Goal: Transaction & Acquisition: Book appointment/travel/reservation

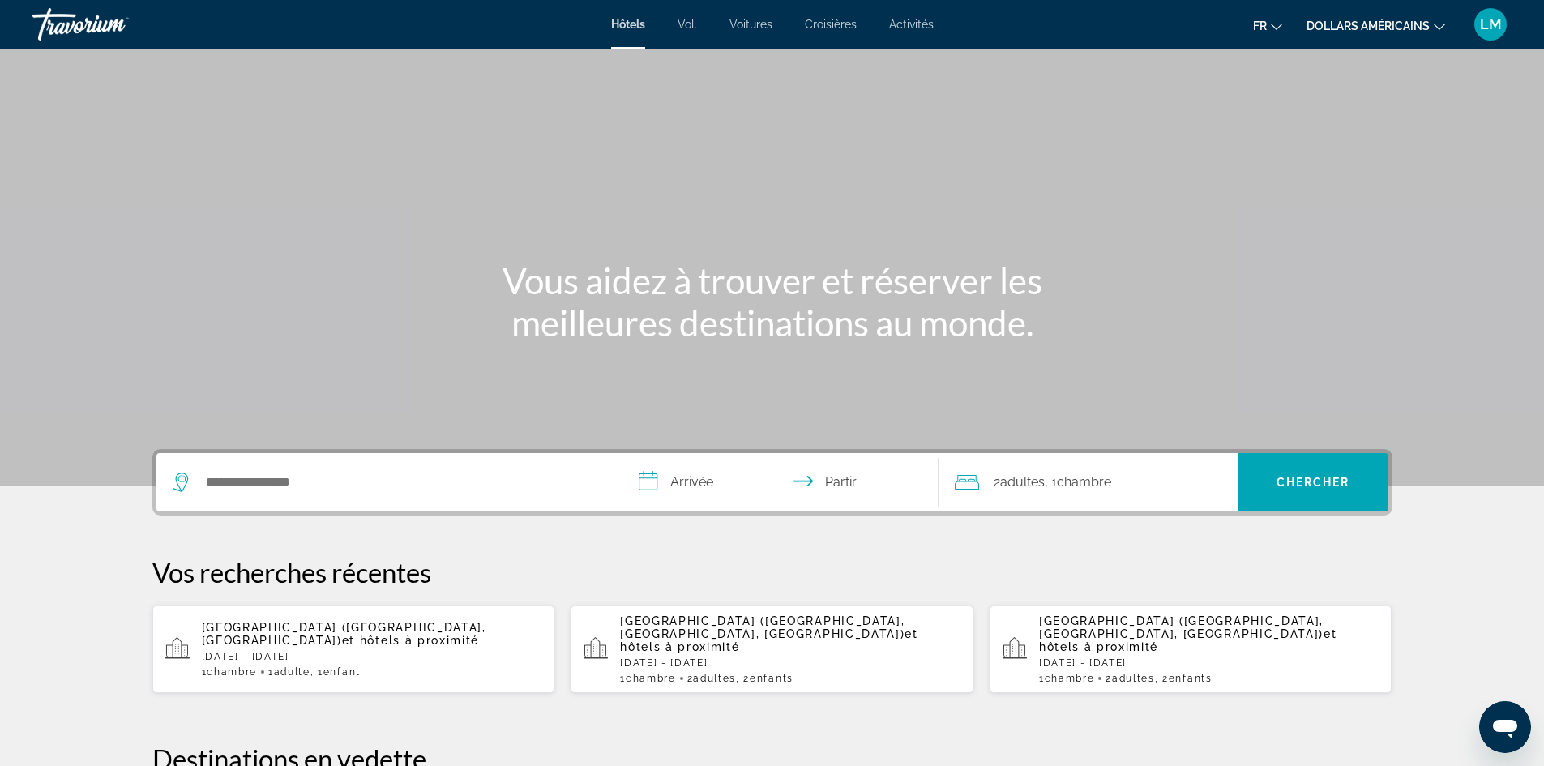
click at [732, 28] on font "Voitures" at bounding box center [750, 24] width 43 height 13
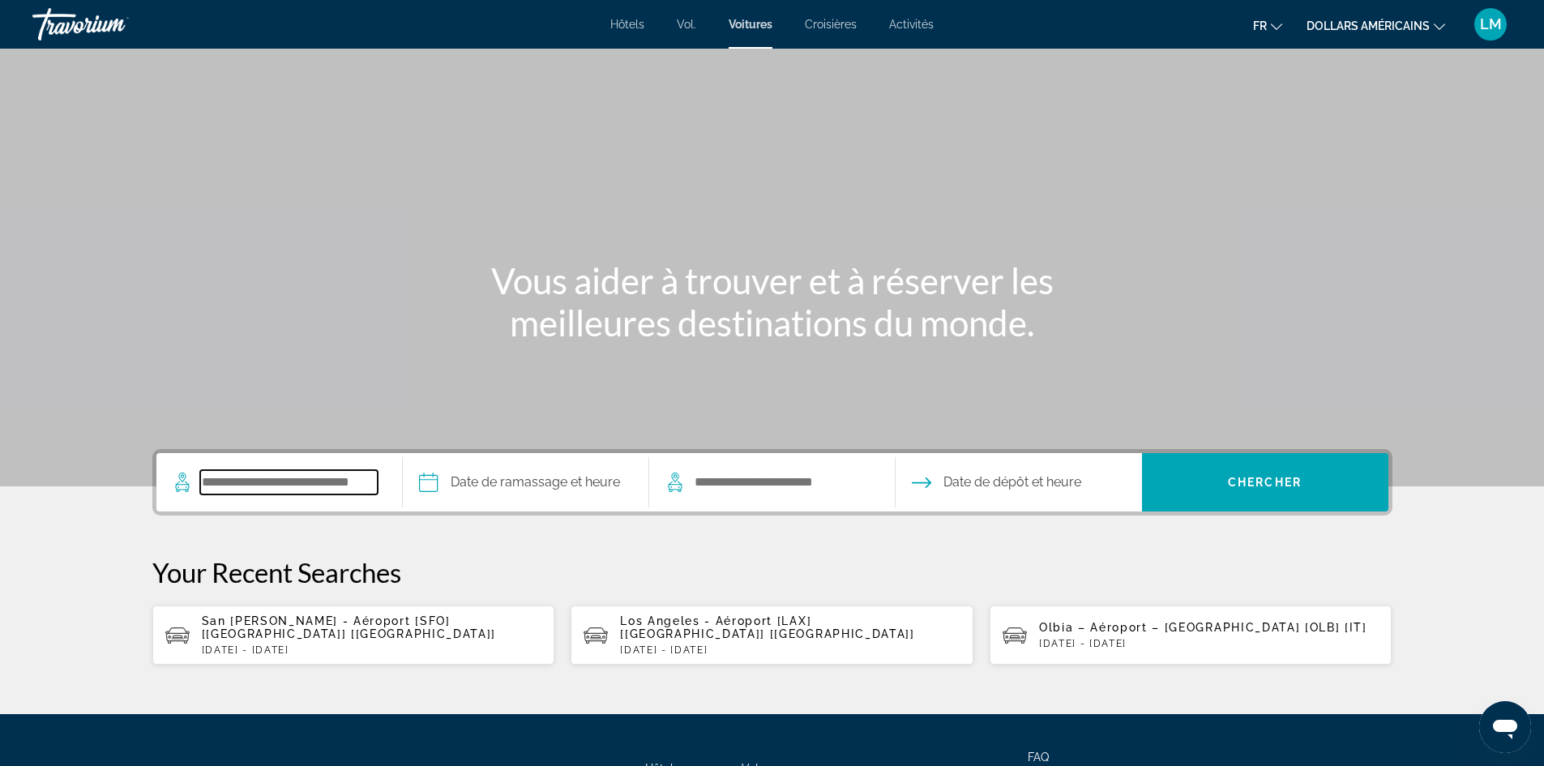
click at [283, 492] on input "Search pickup location" at bounding box center [288, 482] width 177 height 24
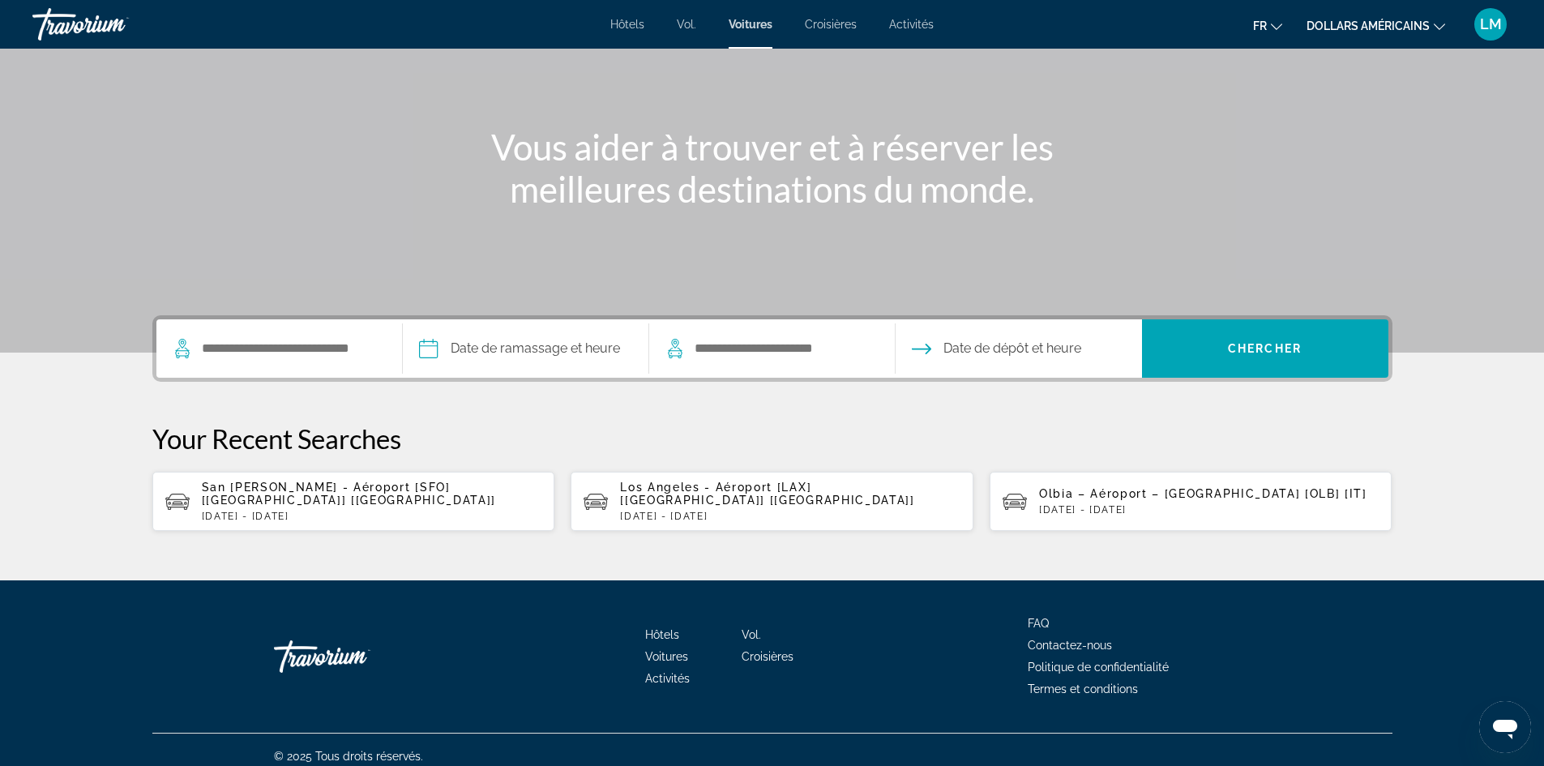
click at [708, 510] on p "Fri, 10 Jul - Sun, 19 Jul" at bounding box center [790, 515] width 340 height 11
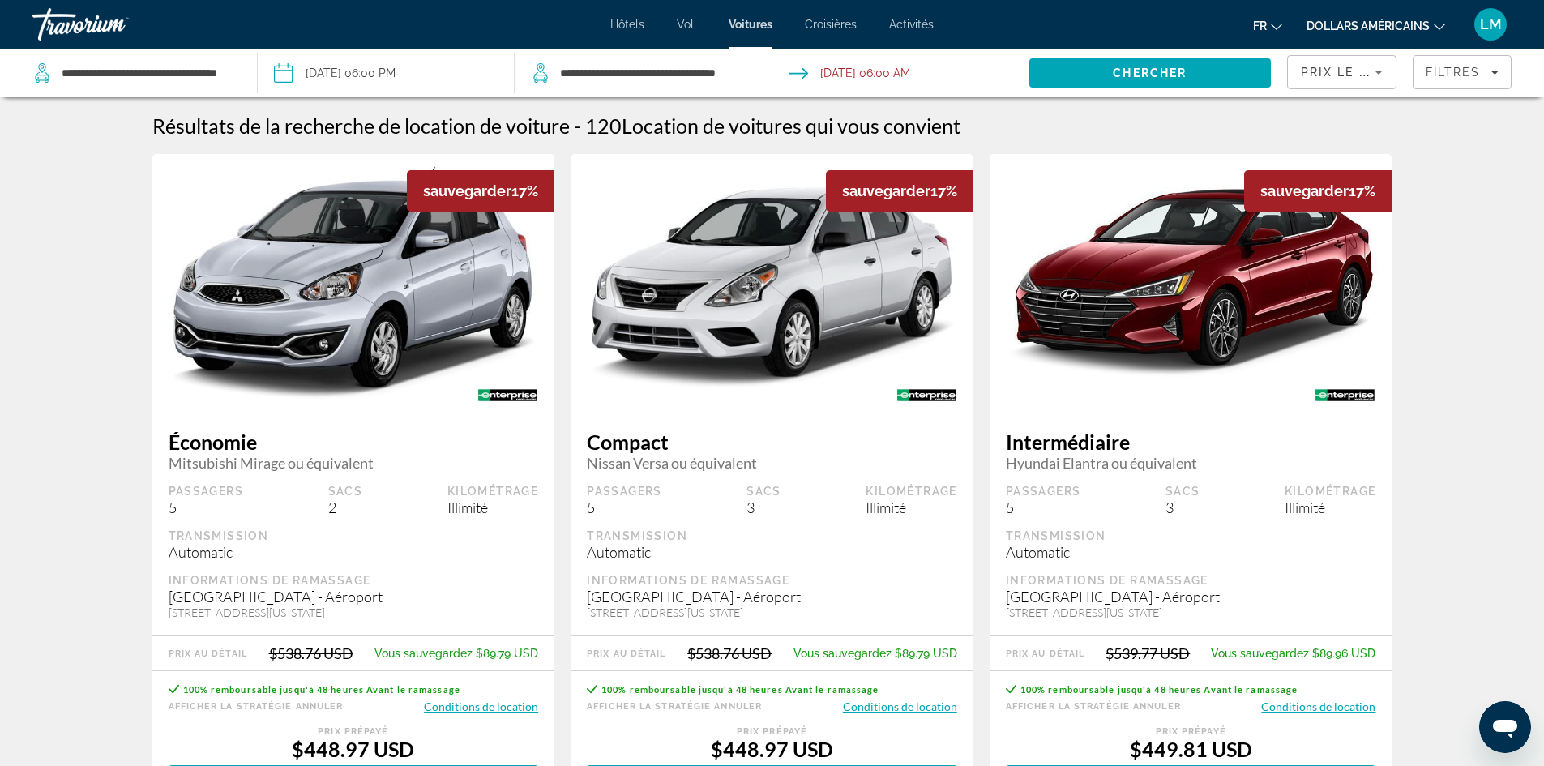
click at [931, 66] on input "Drop-off date: Jul 19, 2026 06:00 AM" at bounding box center [900, 75] width 264 height 53
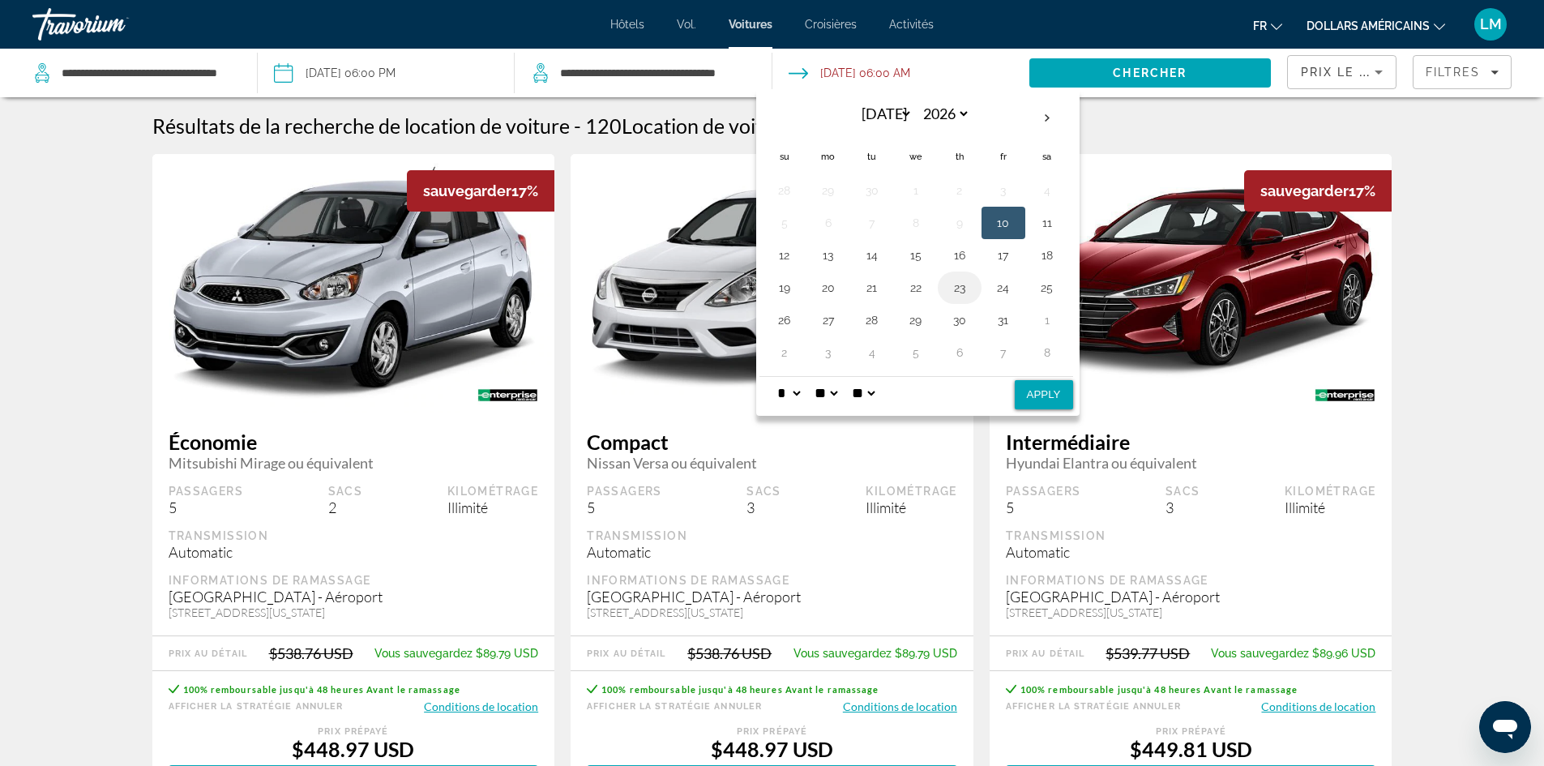
click at [963, 287] on button "23" at bounding box center [959, 287] width 26 height 23
click at [1053, 399] on button "Apply" at bounding box center [1044, 394] width 58 height 29
type input "**********"
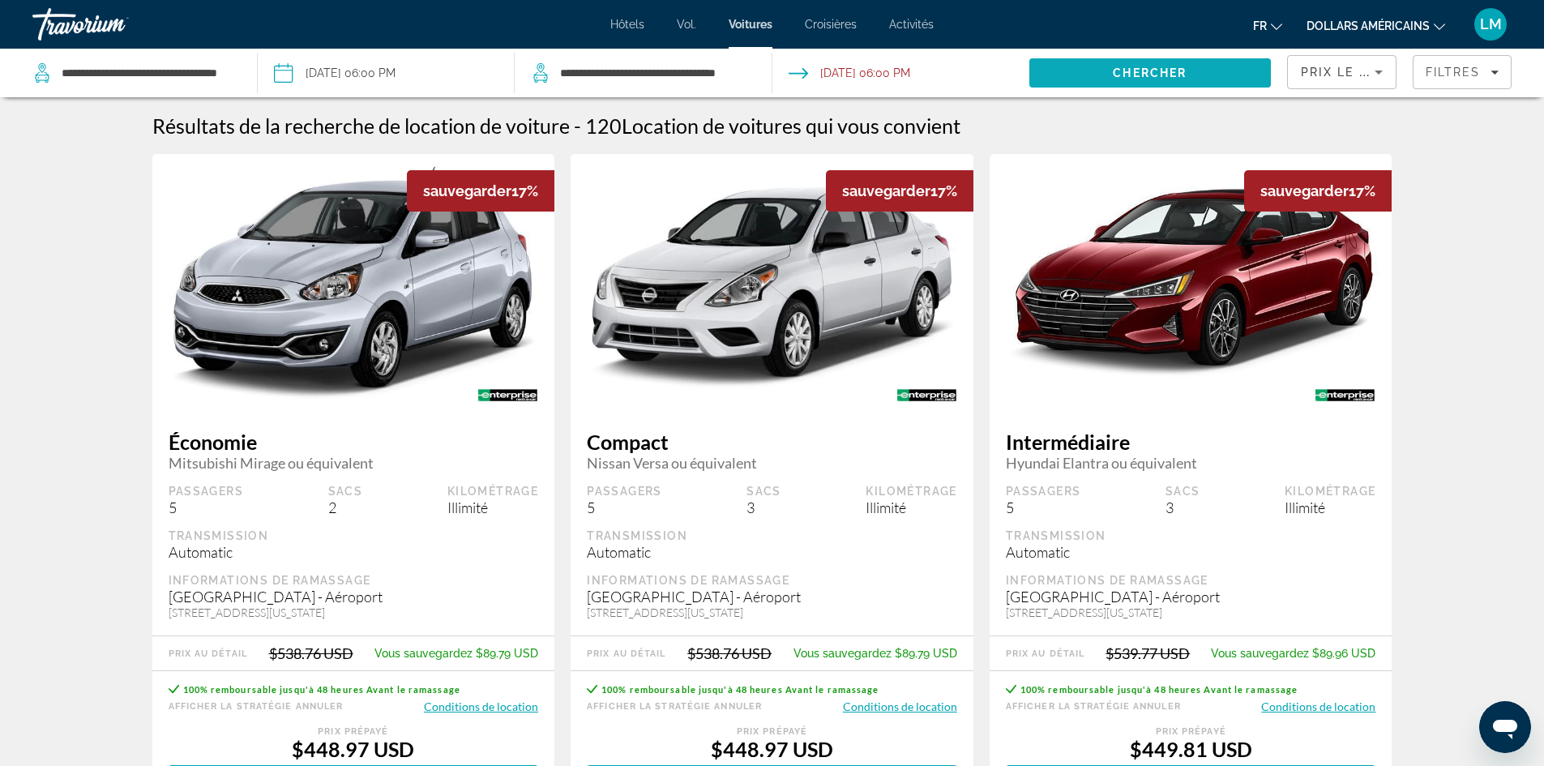
click at [1156, 74] on span "Chercher" at bounding box center [1150, 72] width 74 height 13
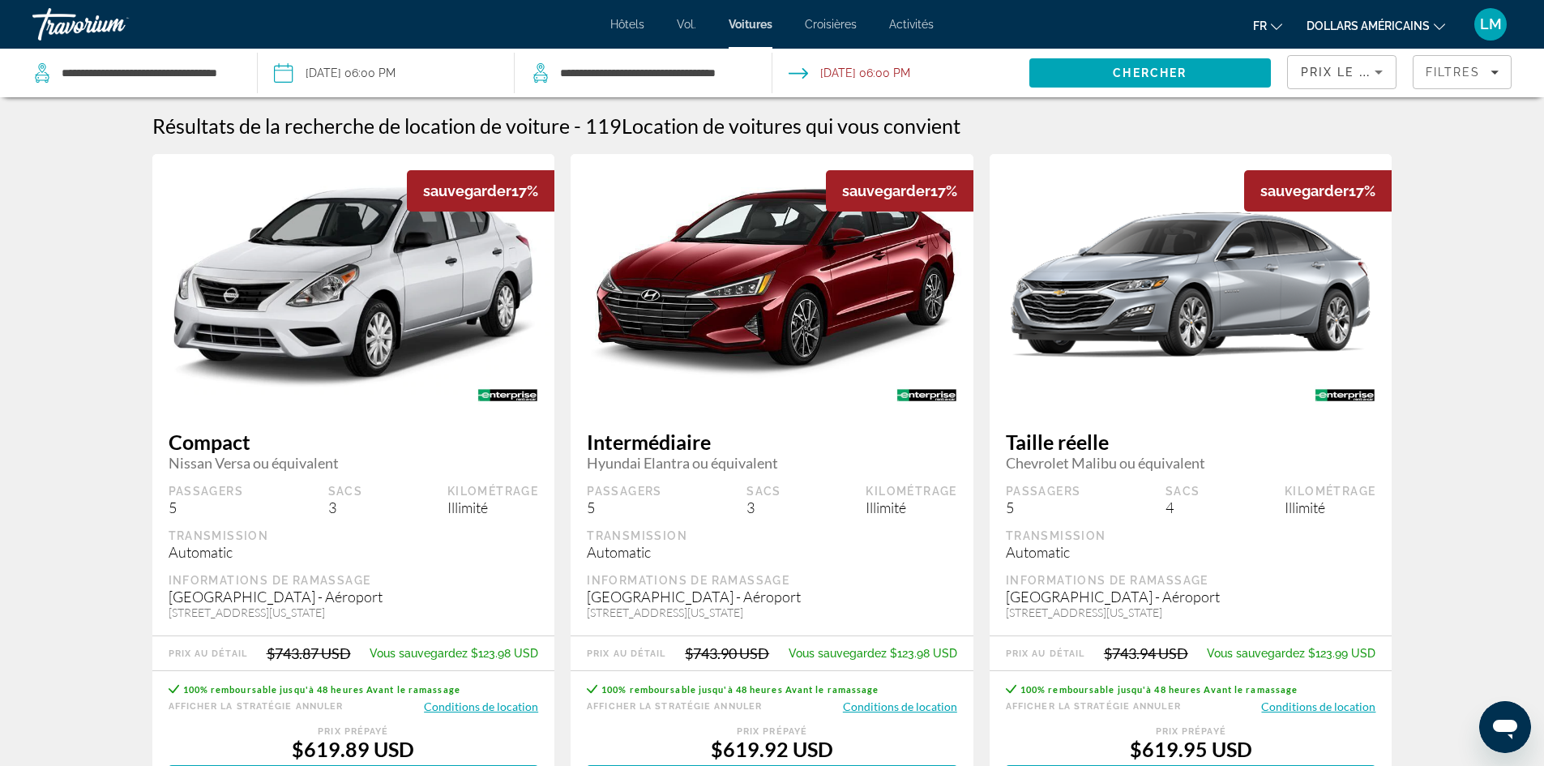
click at [1361, 29] on font "dollars américains" at bounding box center [1367, 25] width 123 height 13
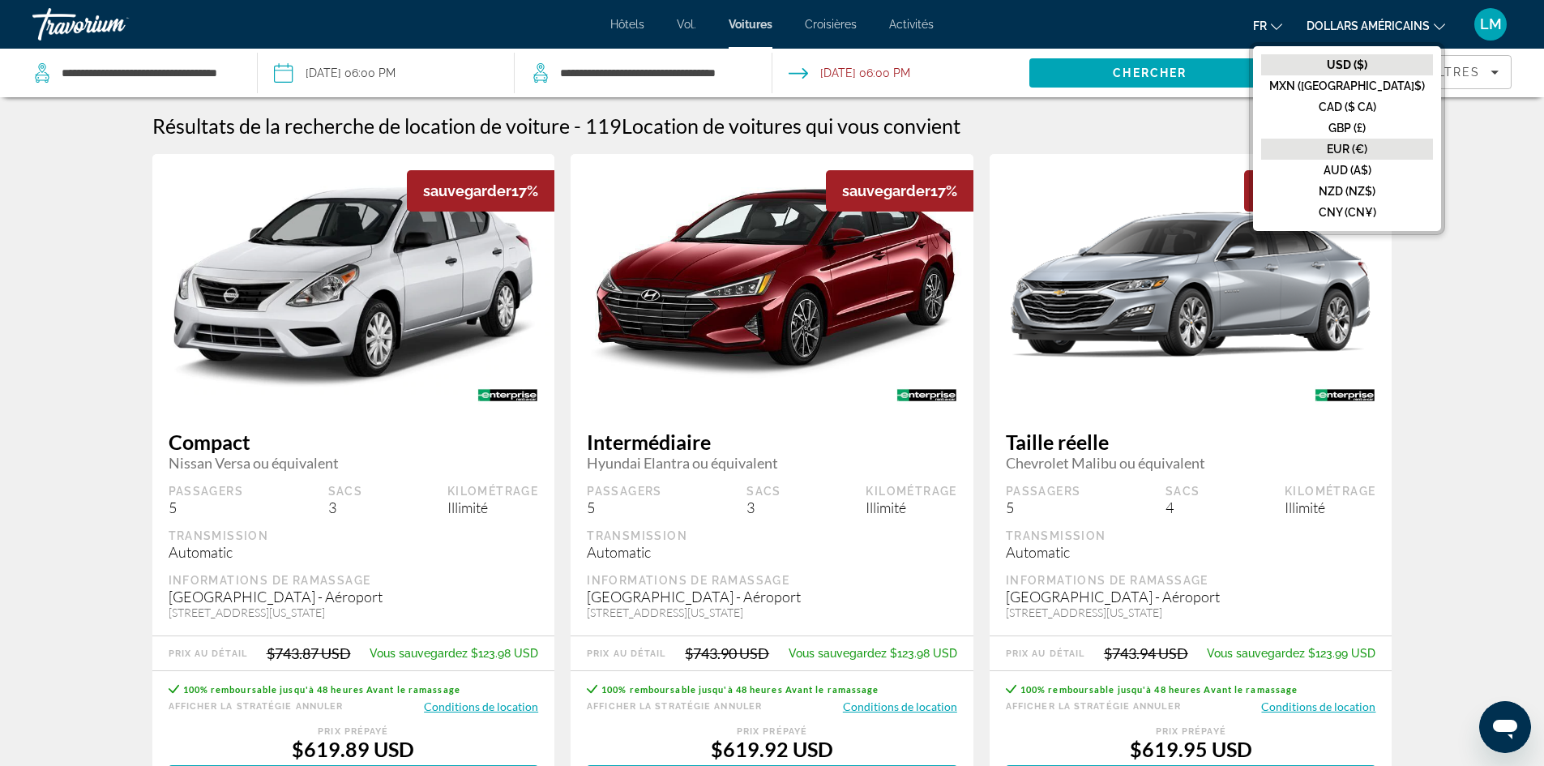
click at [1367, 147] on font "EUR (€)" at bounding box center [1346, 149] width 41 height 13
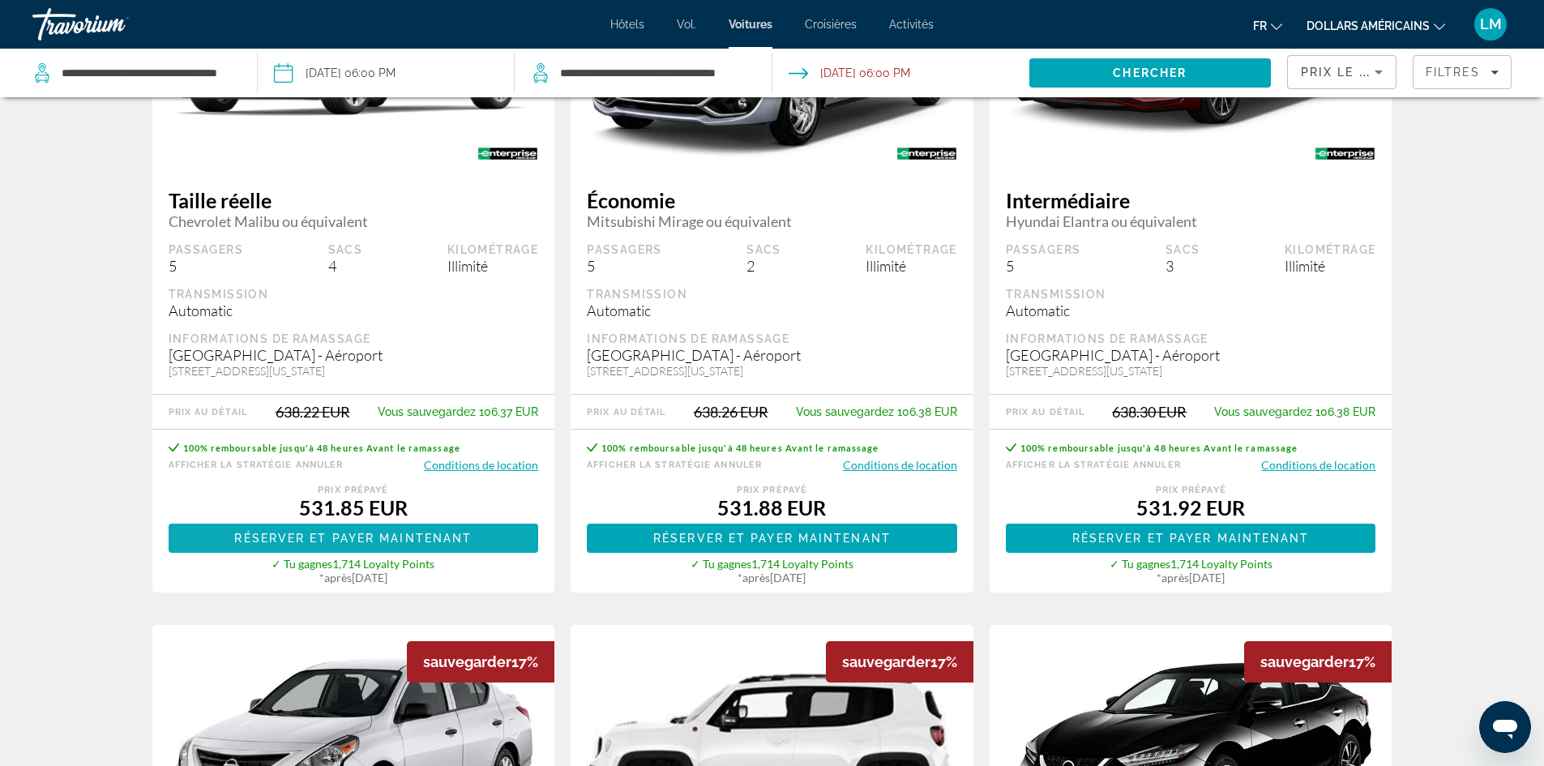
scroll to position [243, 0]
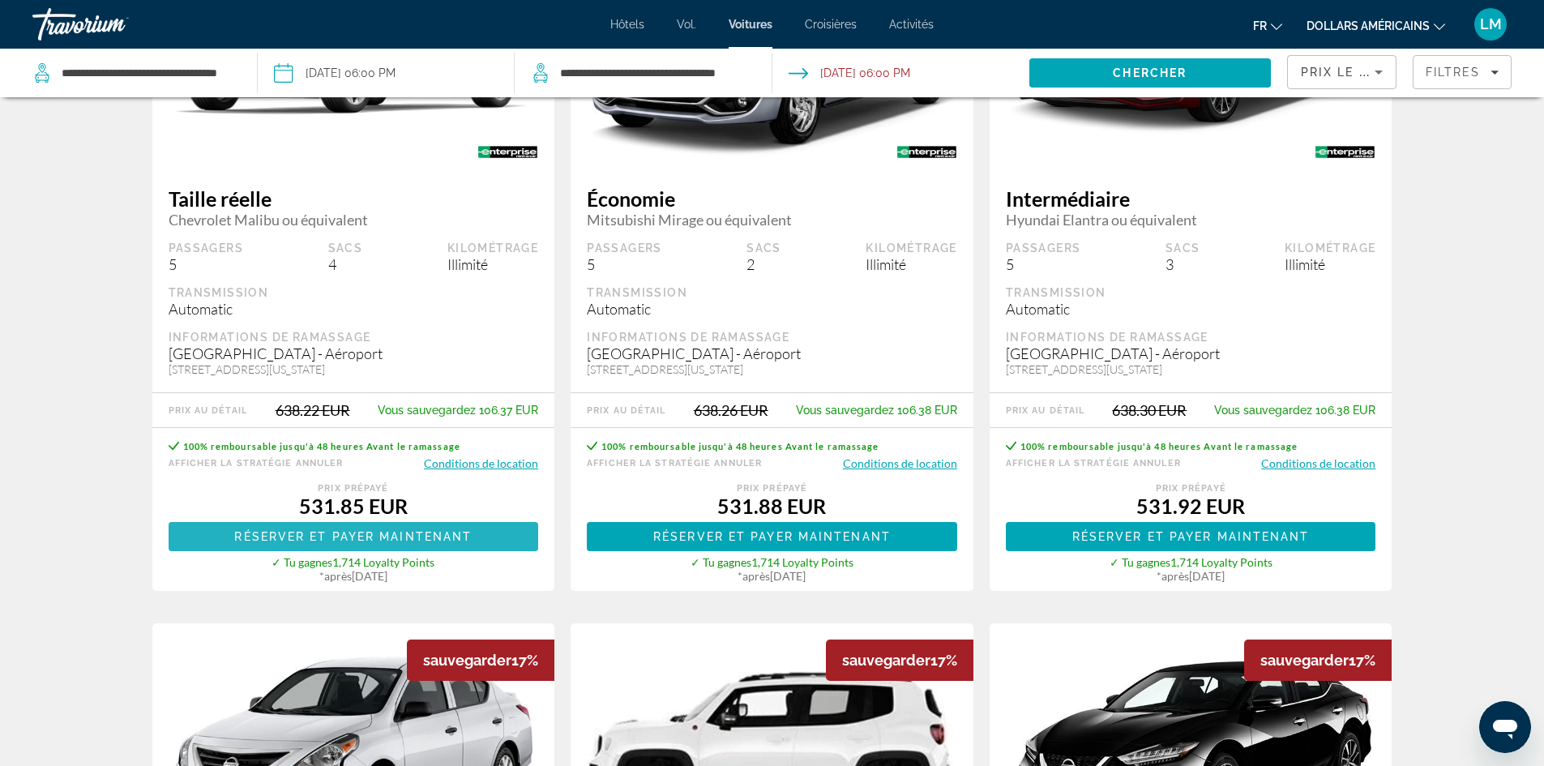
click at [471, 540] on span "Réserver et payer maintenant" at bounding box center [352, 536] width 237 height 13
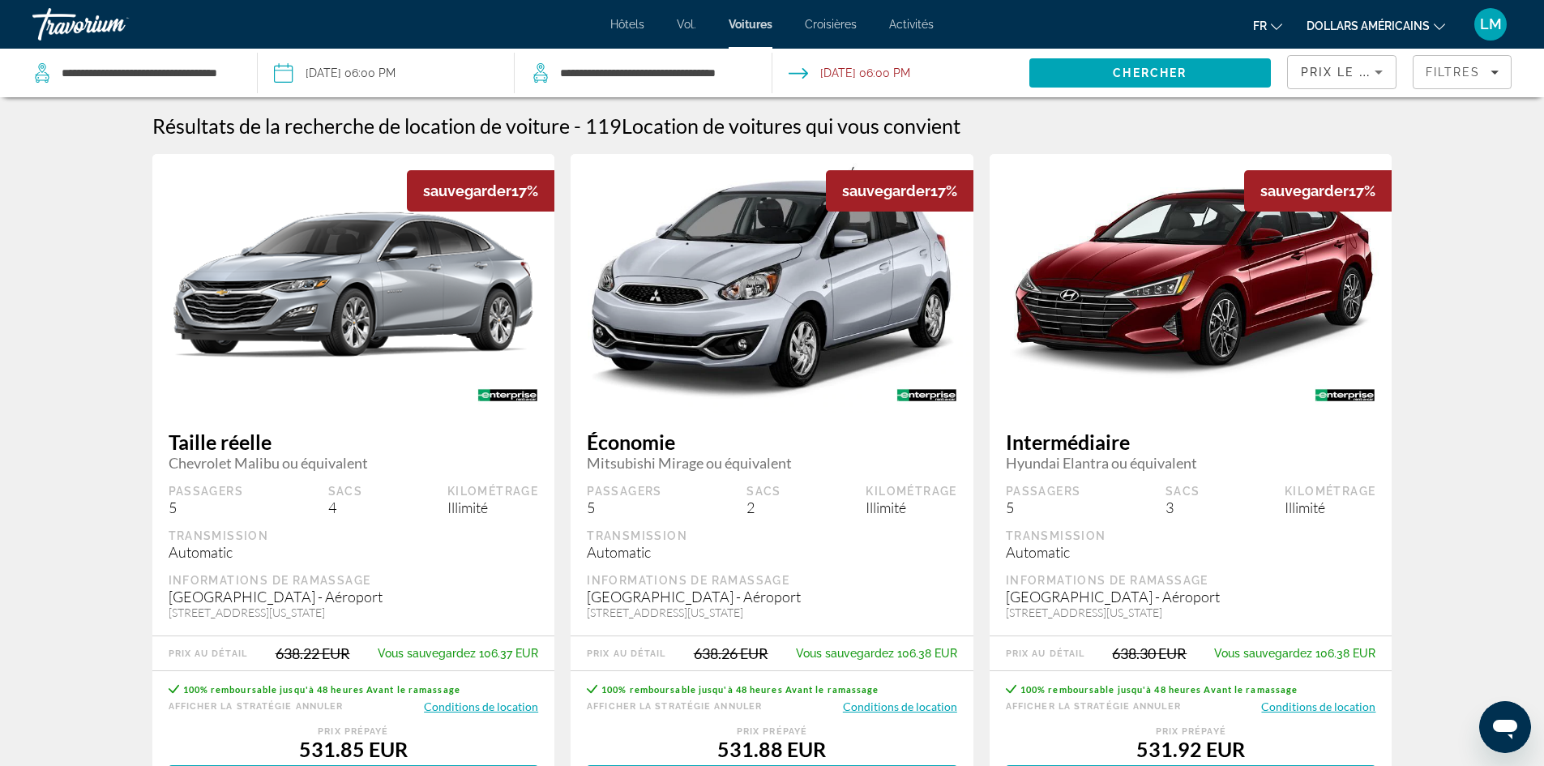
click at [1361, 77] on span "Prix ​​le plus bas" at bounding box center [1364, 72] width 127 height 13
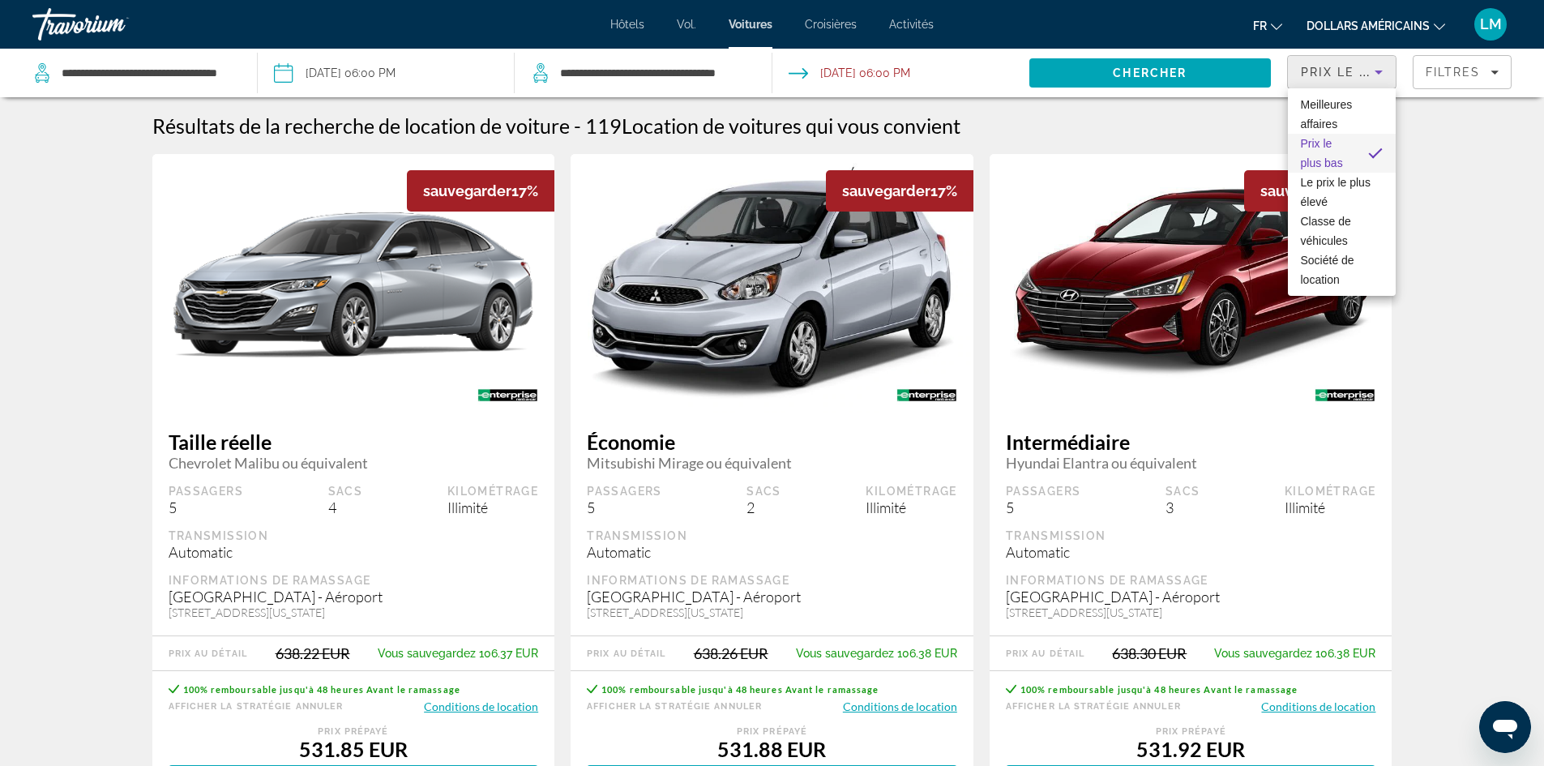
click at [1429, 68] on div at bounding box center [772, 383] width 1544 height 766
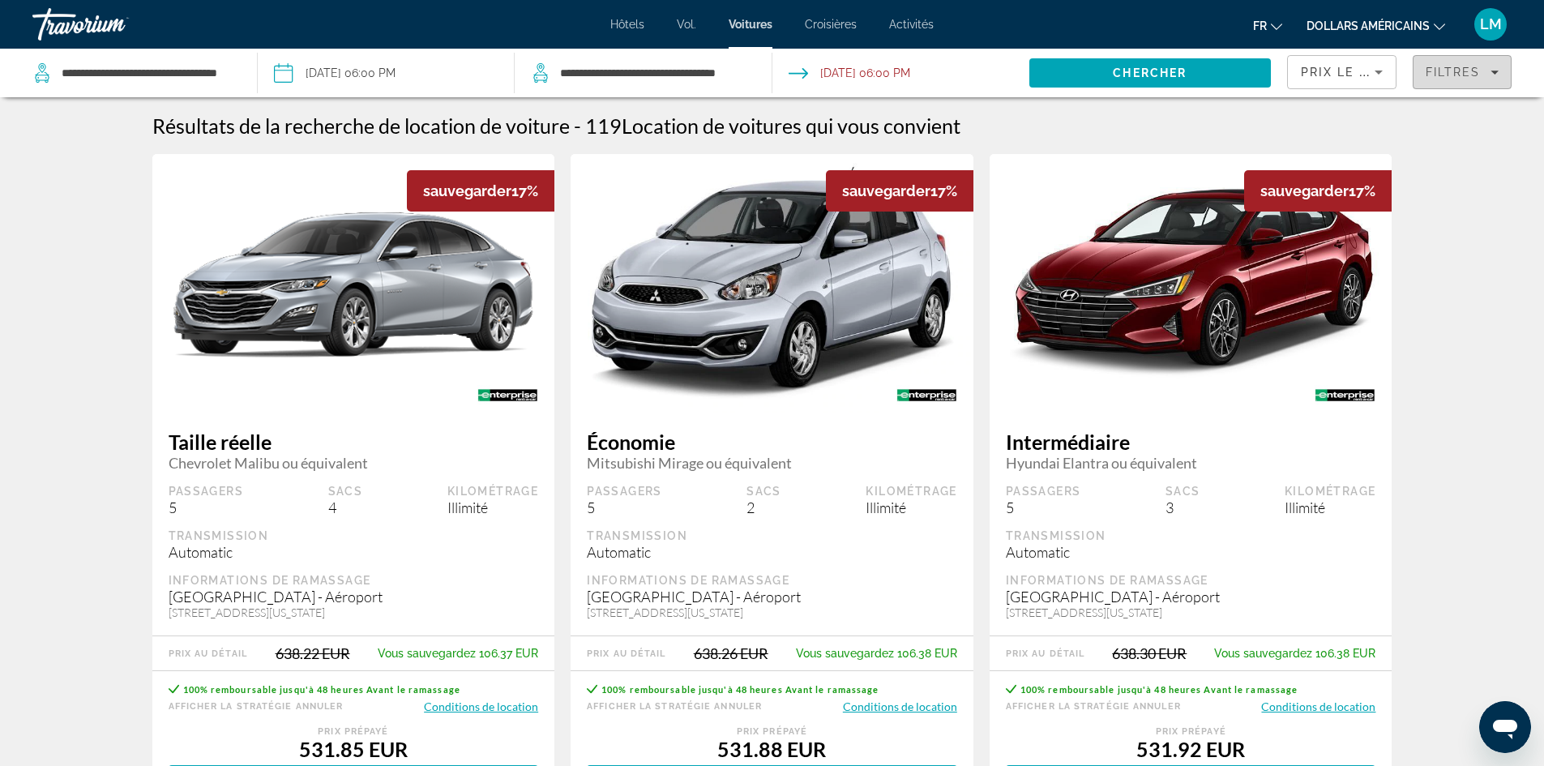
click at [1457, 73] on span "Filtres" at bounding box center [1452, 72] width 55 height 13
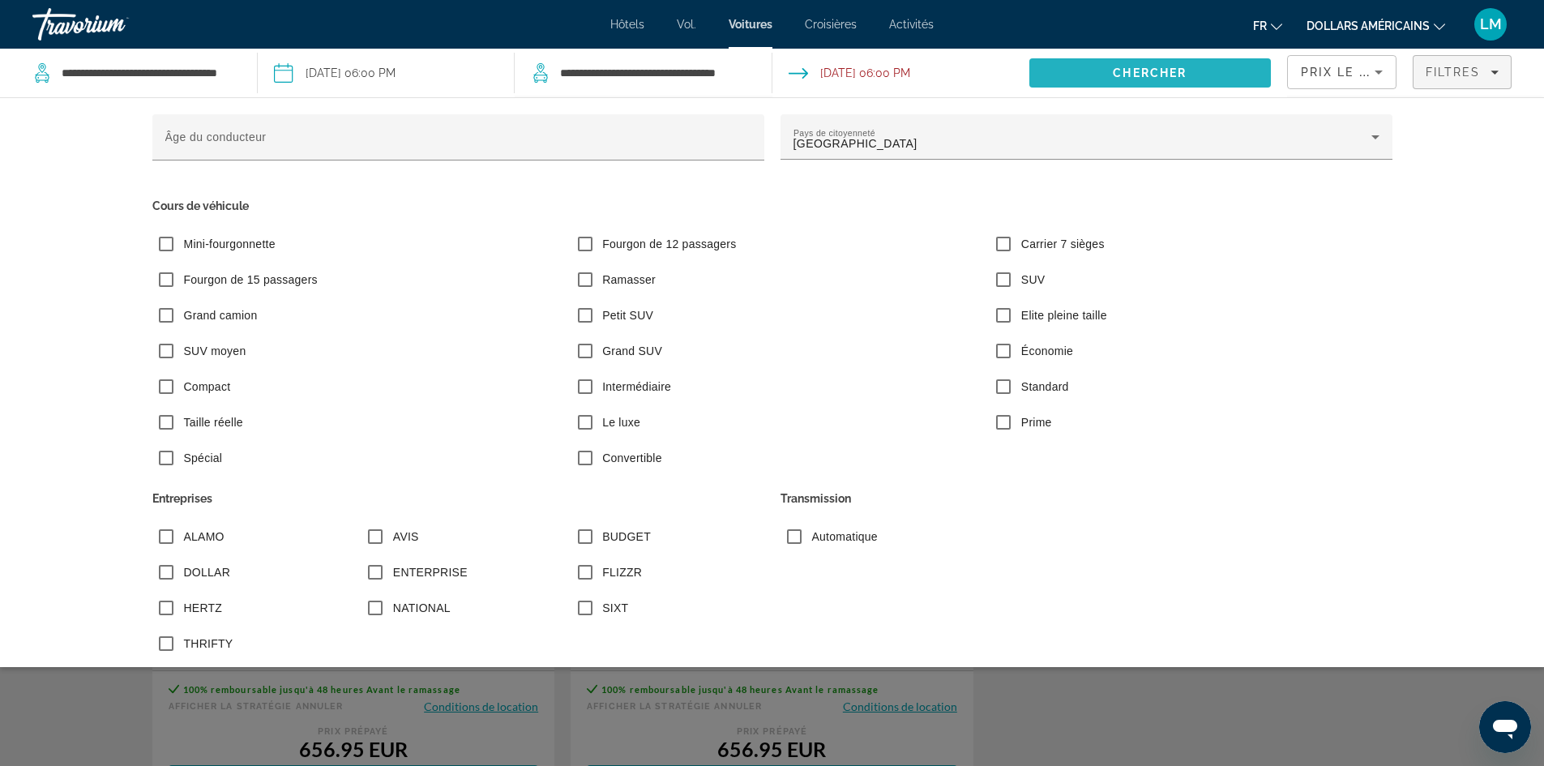
click at [1207, 76] on span "Search" at bounding box center [1149, 72] width 241 height 39
click at [1206, 70] on span "Search" at bounding box center [1149, 72] width 241 height 39
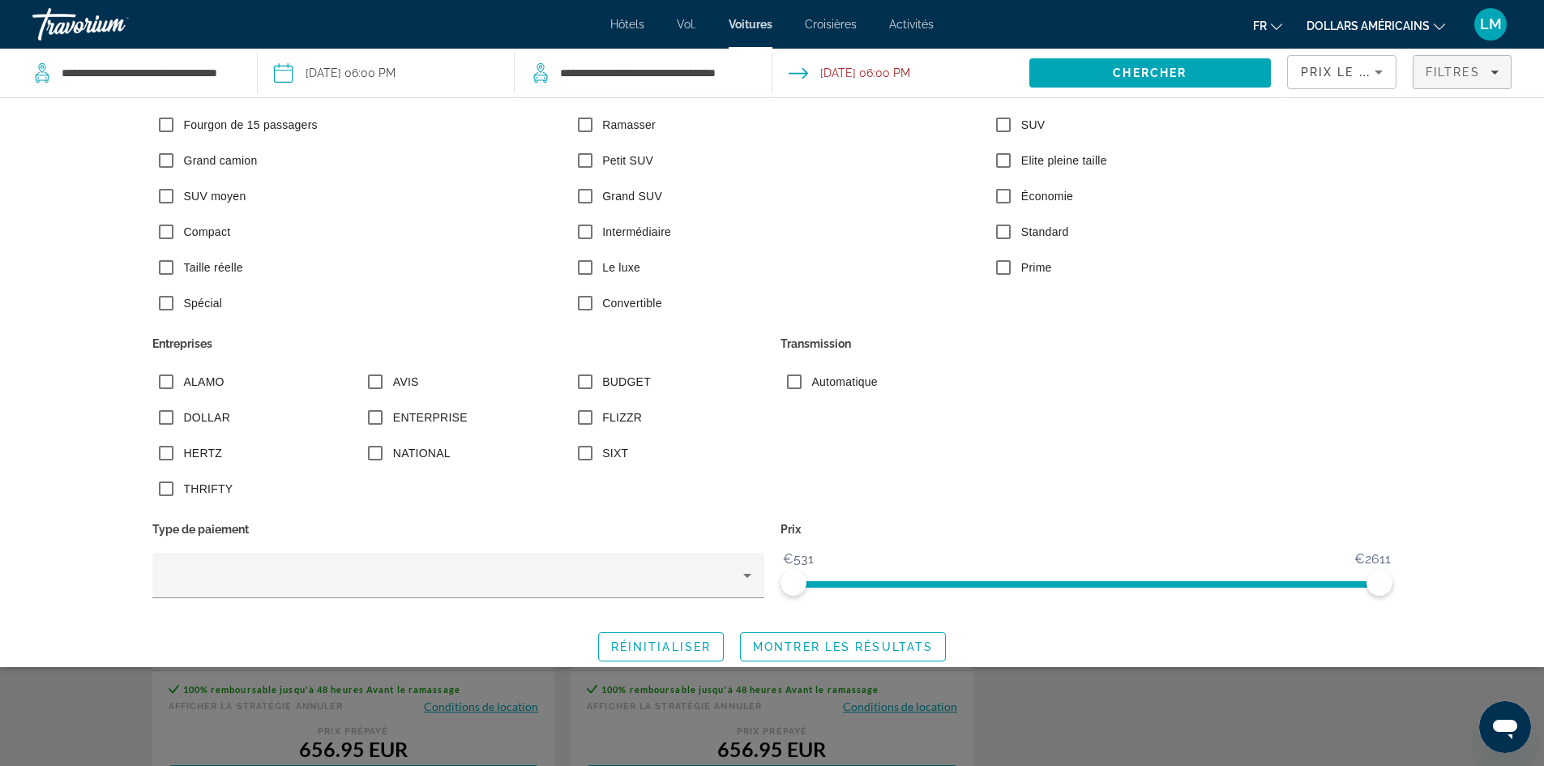
scroll to position [164, 0]
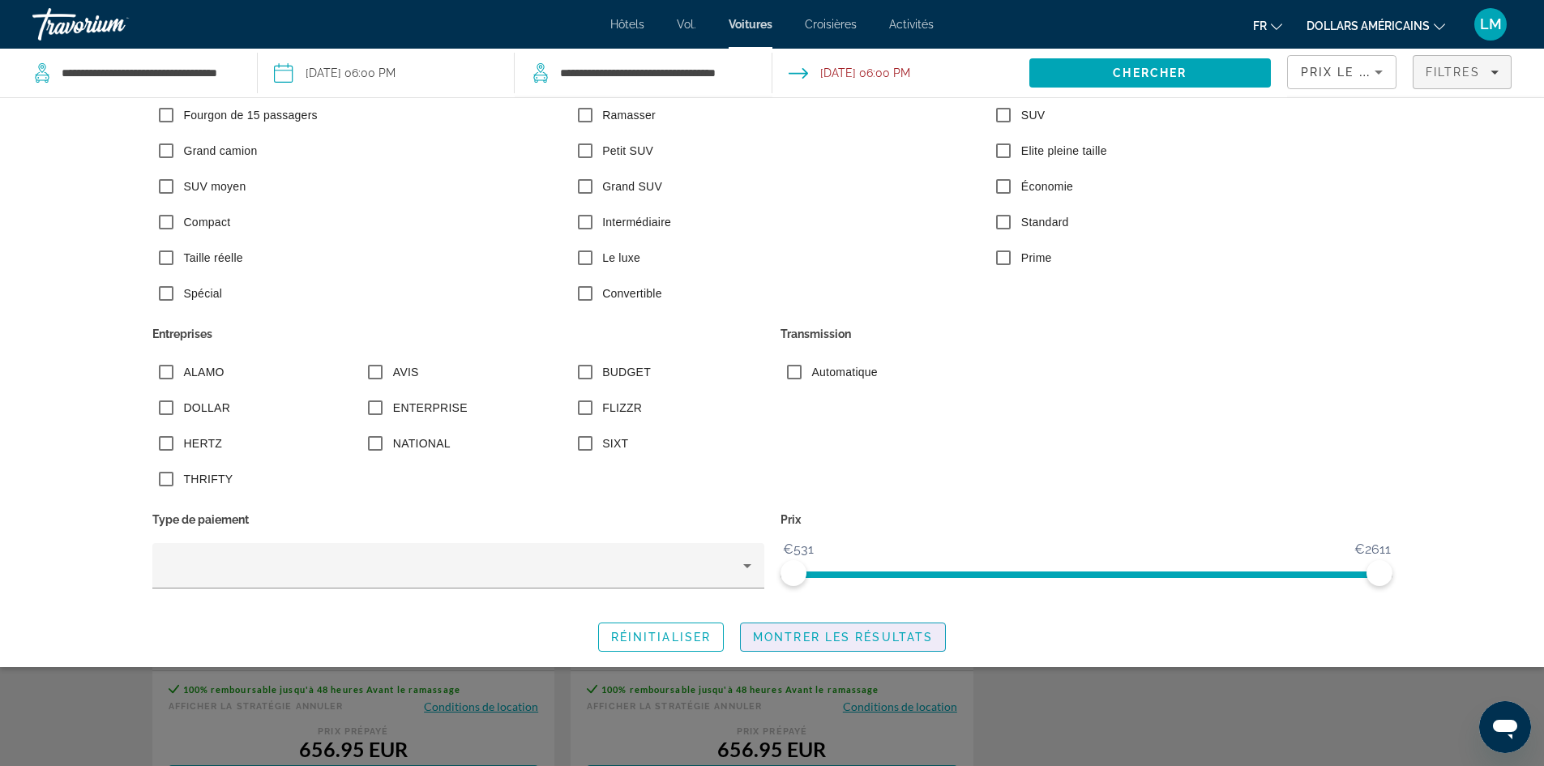
click at [844, 639] on span "Montrer les résultats" at bounding box center [843, 636] width 180 height 13
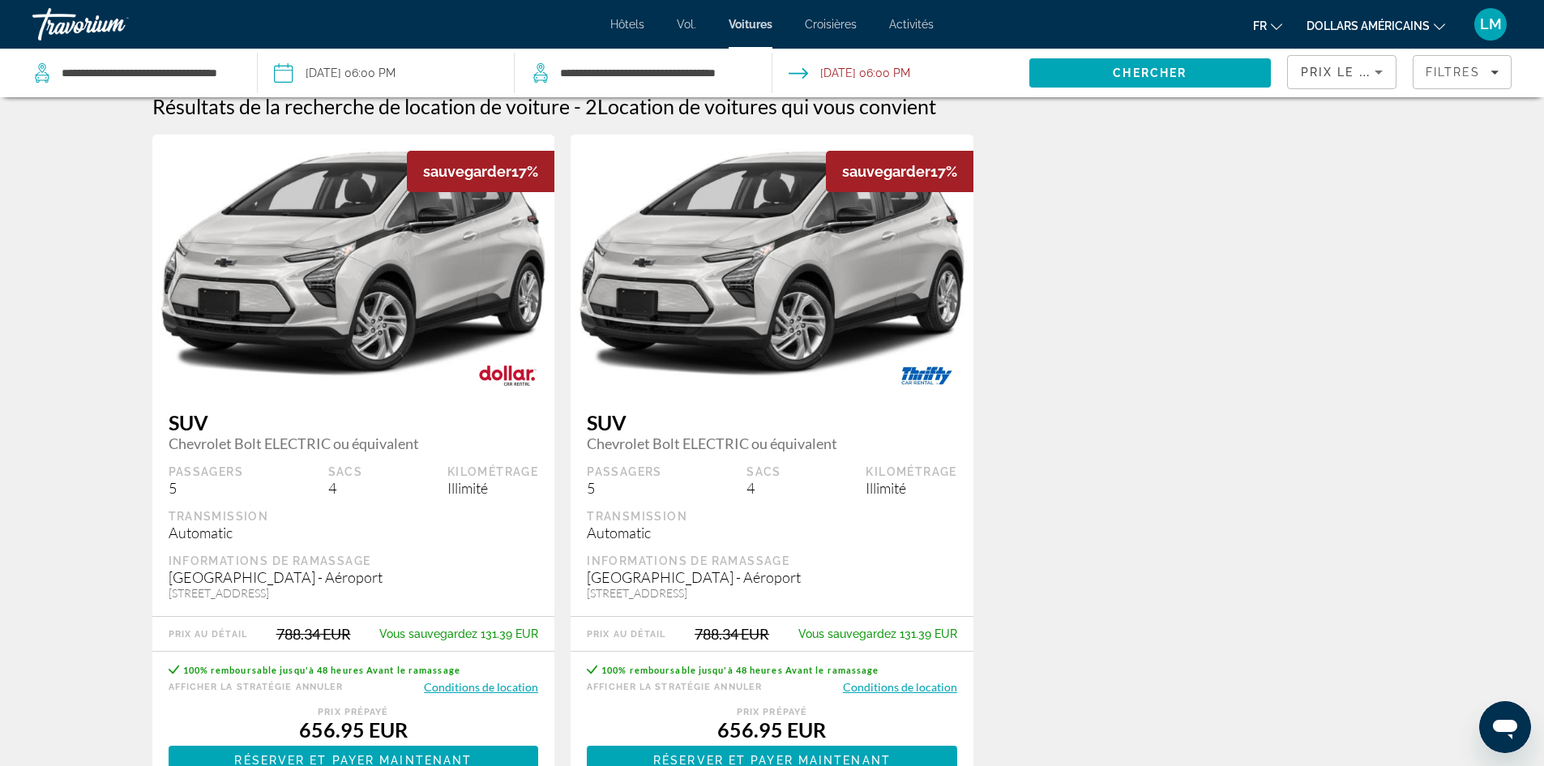
scroll to position [0, 0]
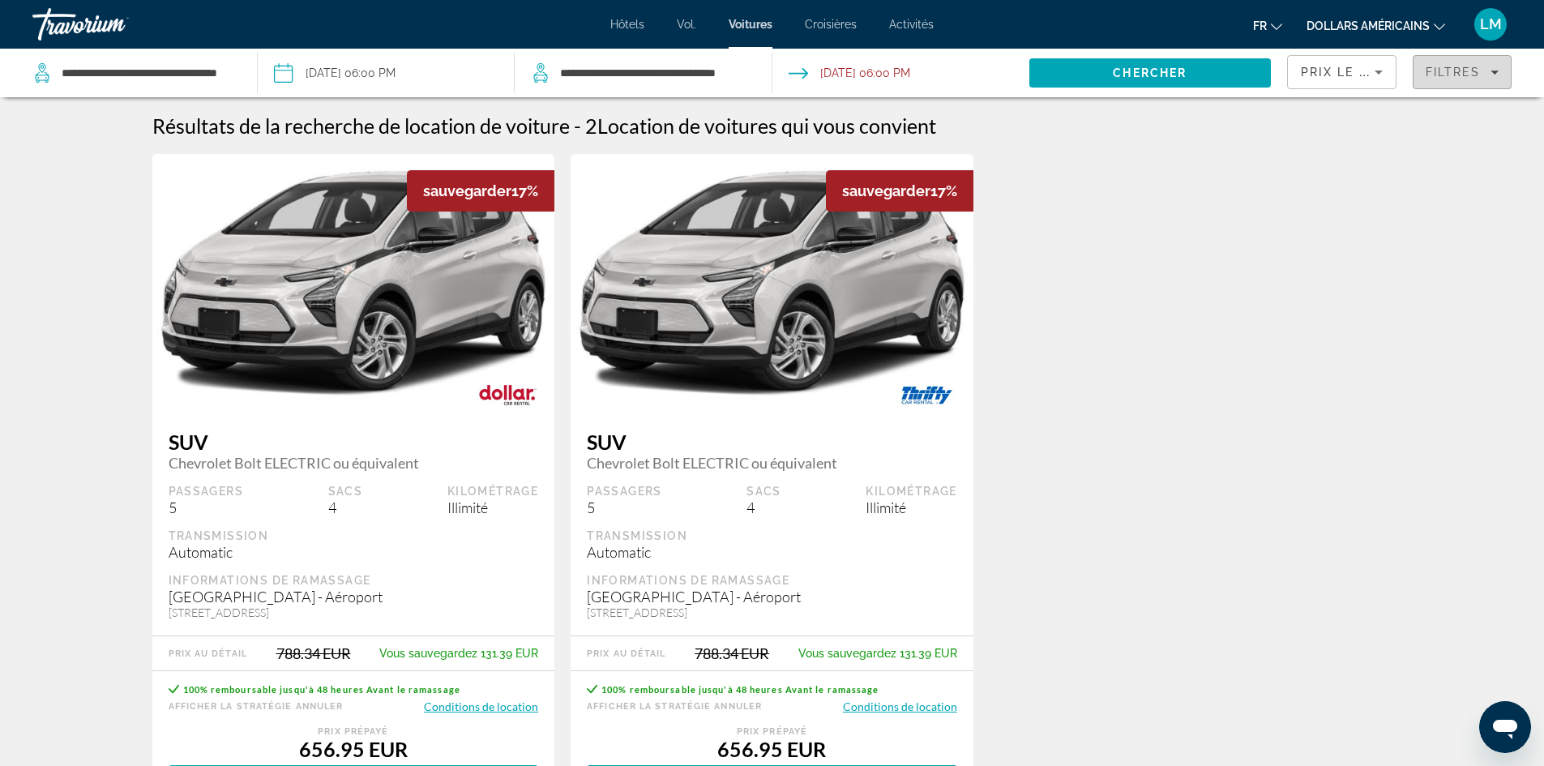
click at [1437, 69] on button "Filtres" at bounding box center [1462, 72] width 100 height 34
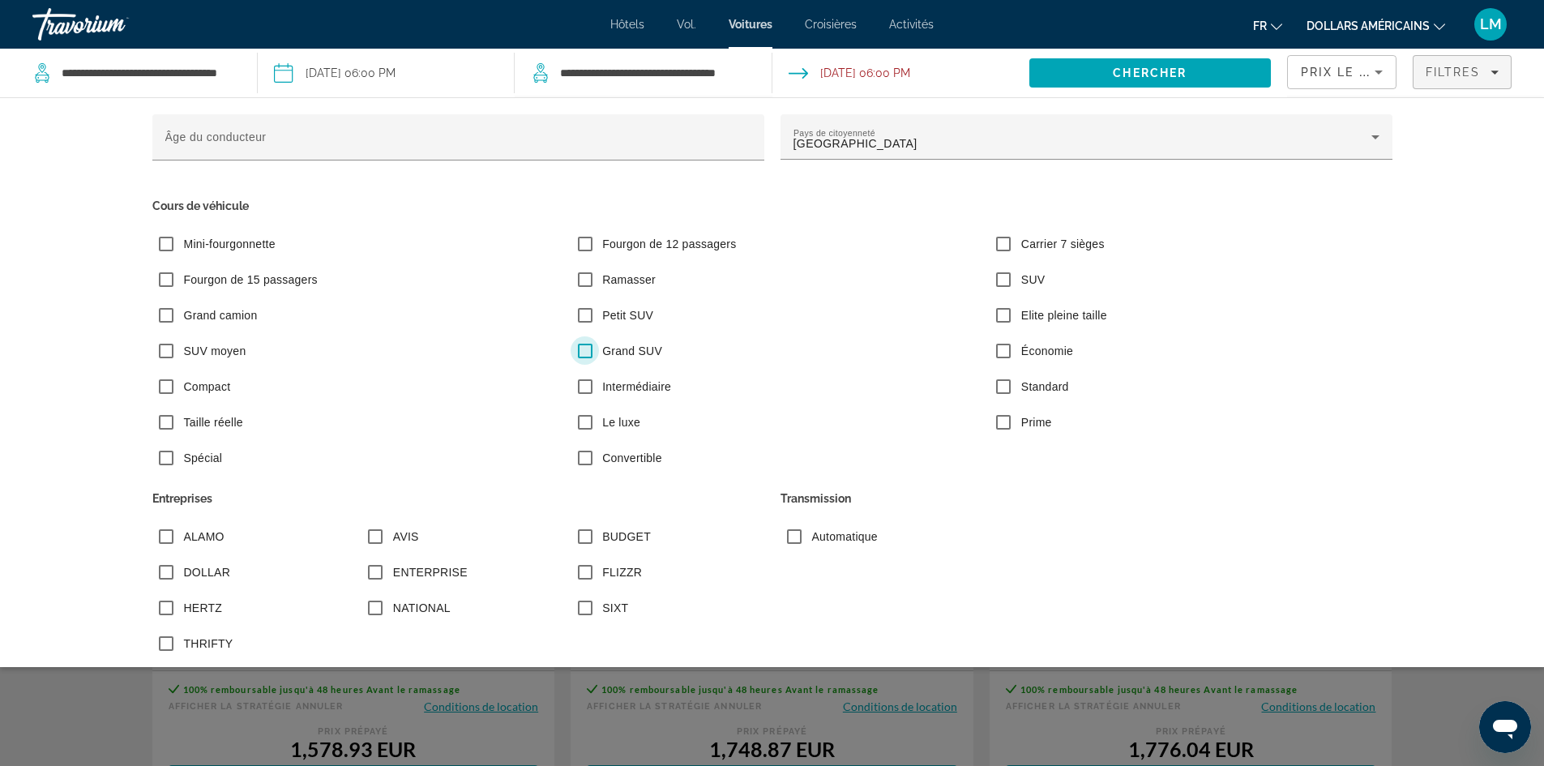
scroll to position [164, 0]
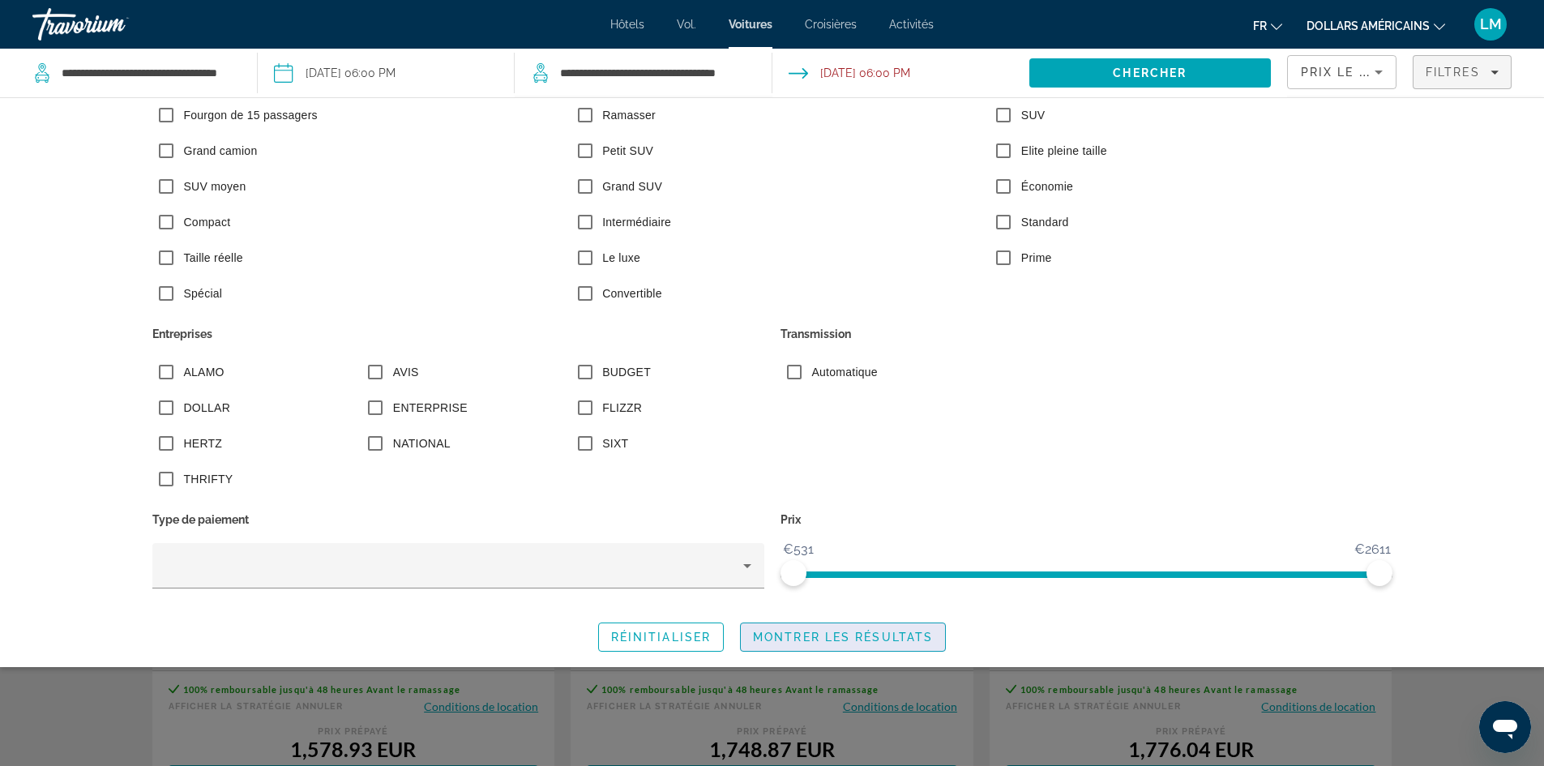
click at [792, 641] on span "Montrer les résultats" at bounding box center [843, 636] width 180 height 13
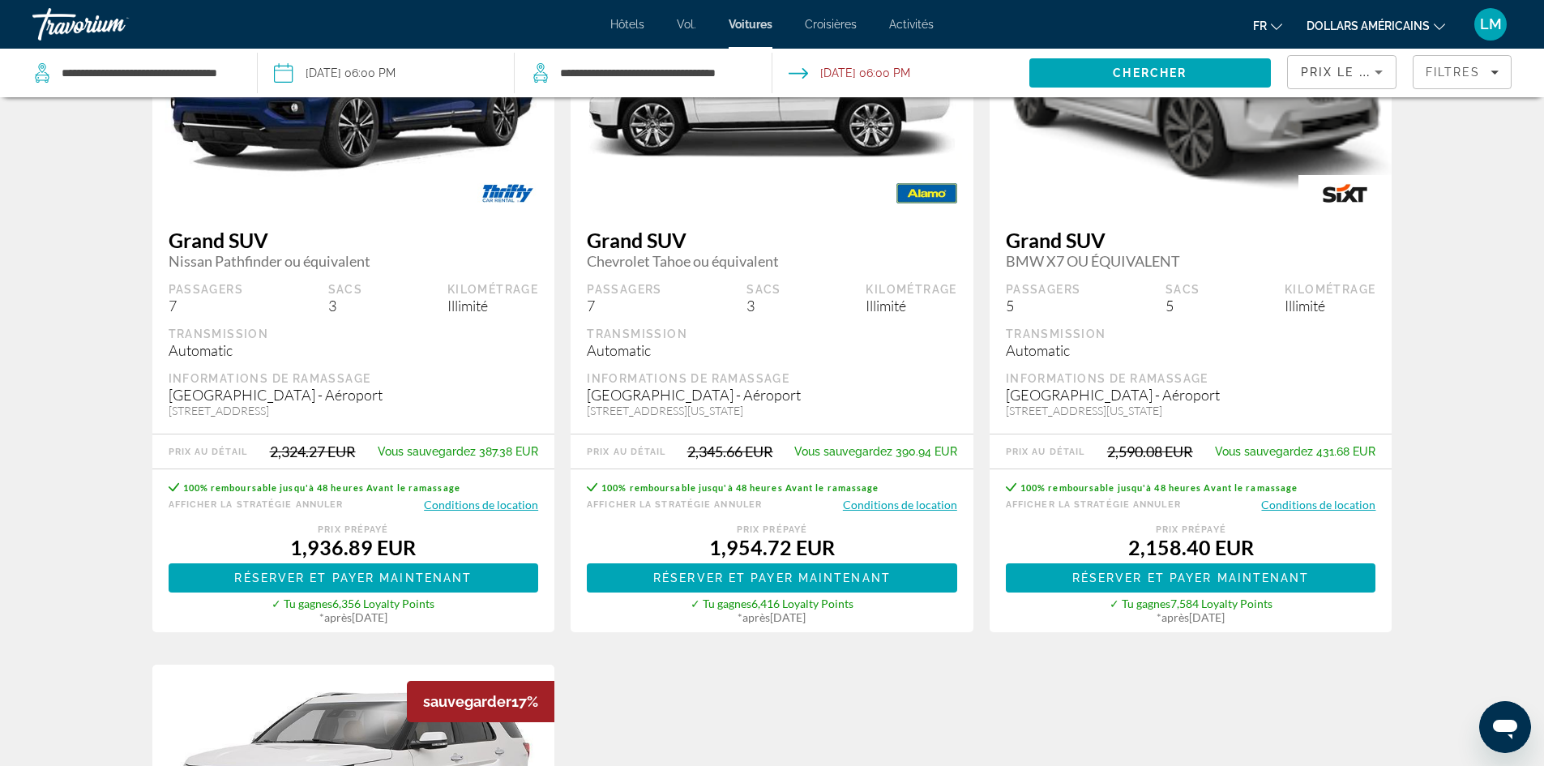
scroll to position [729, 0]
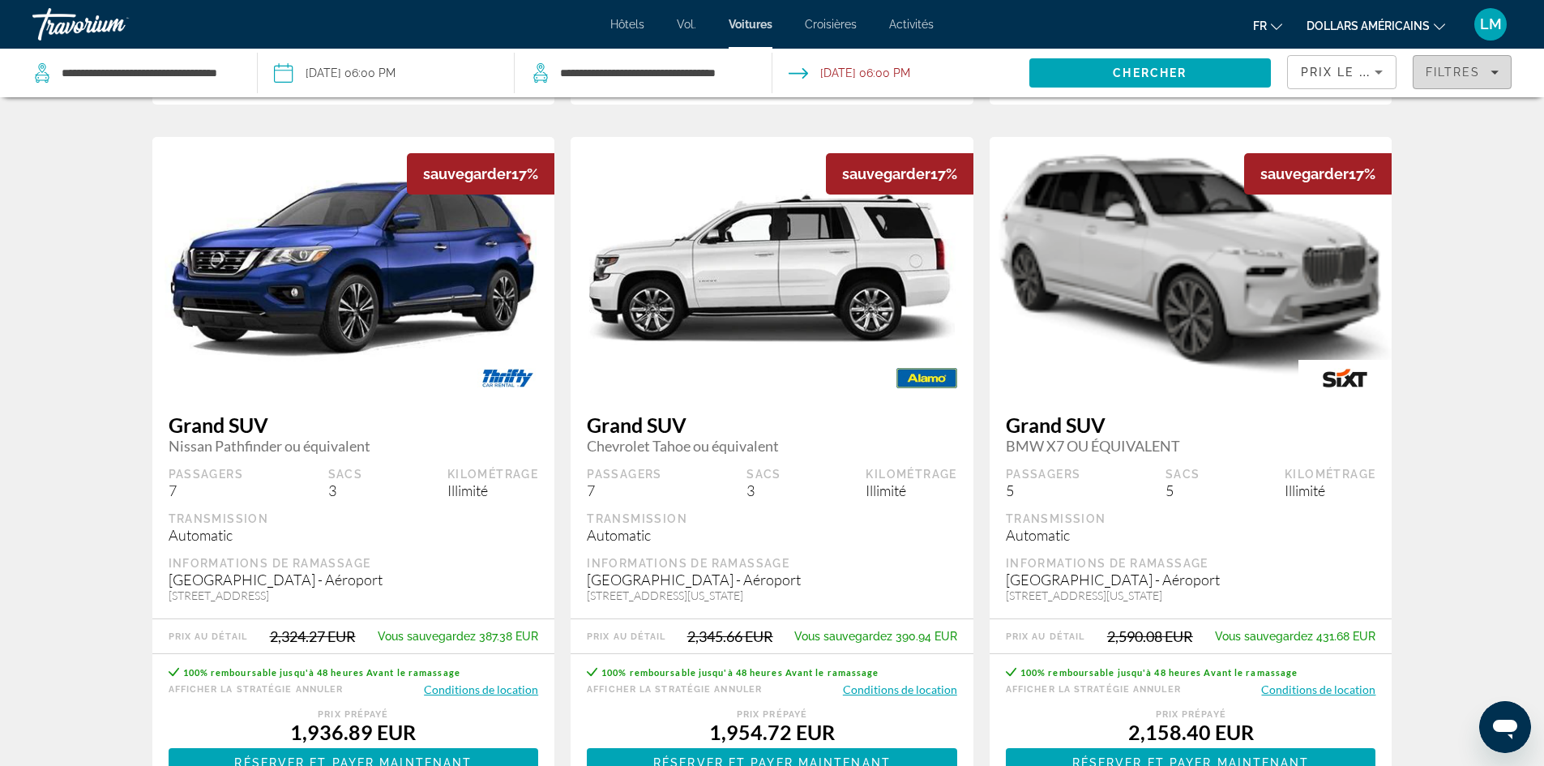
click at [1485, 88] on span "Filters" at bounding box center [1462, 72] width 98 height 39
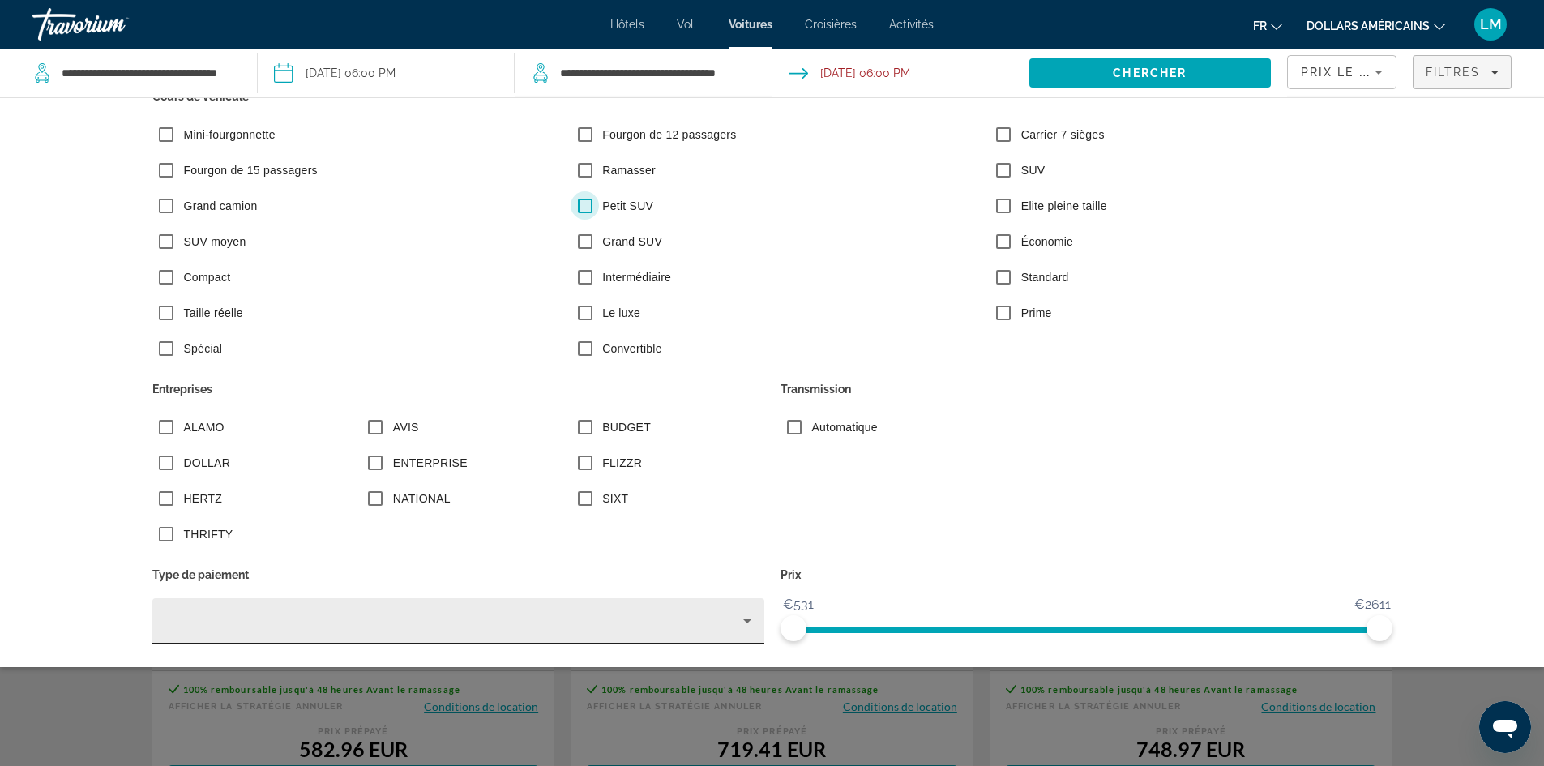
scroll to position [164, 0]
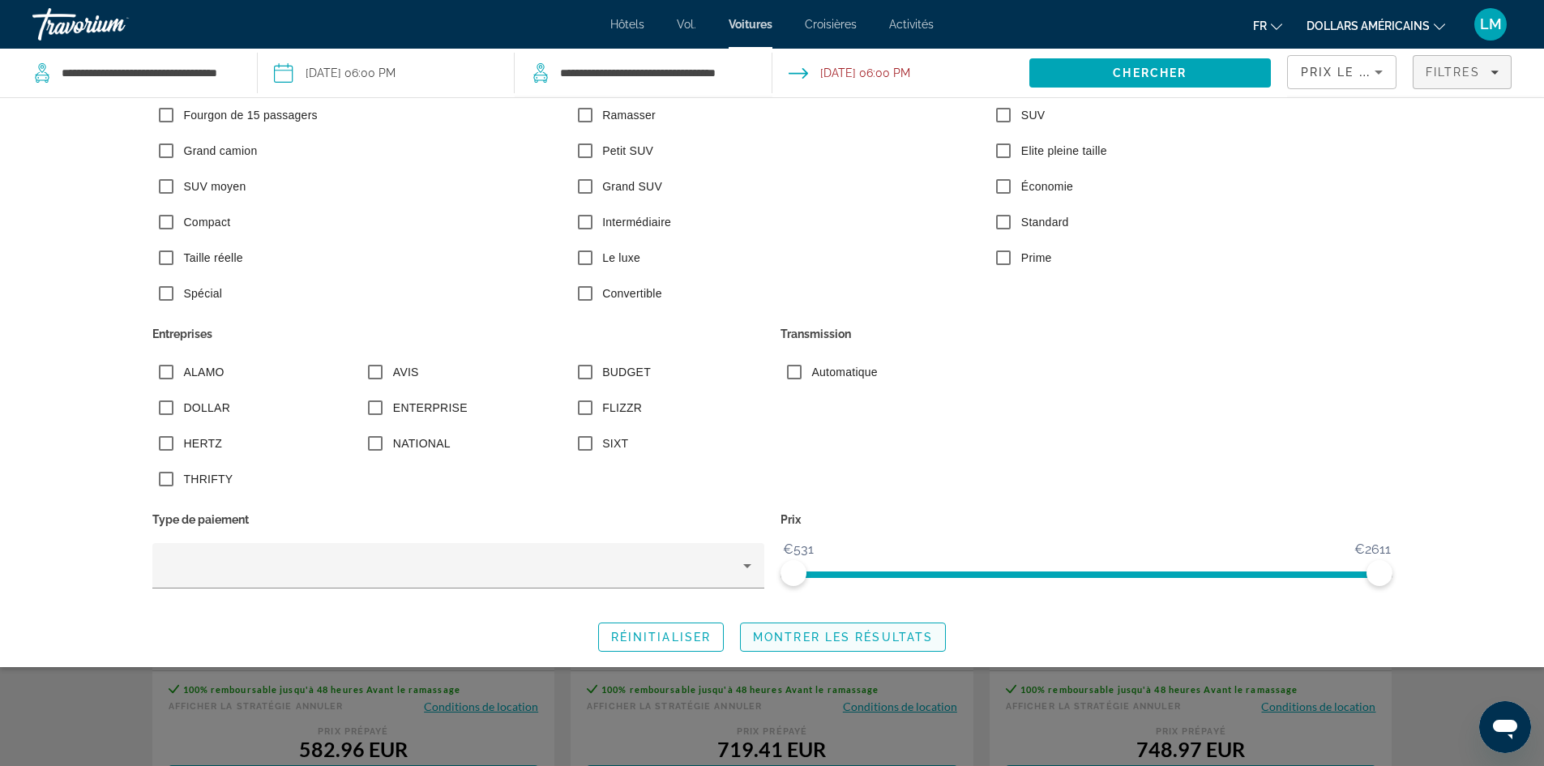
click at [818, 637] on span "Montrer les résultats" at bounding box center [843, 636] width 180 height 13
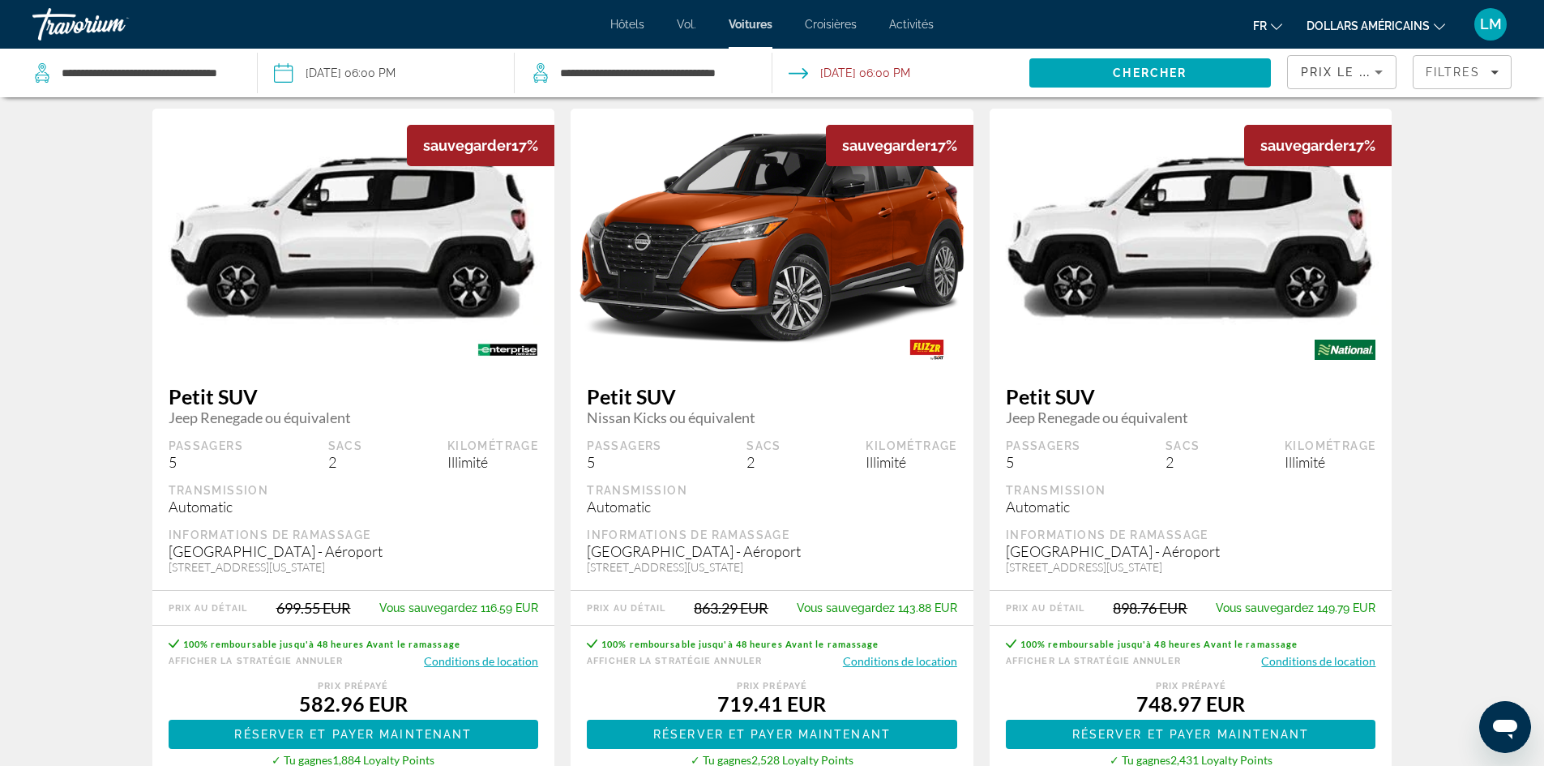
scroll to position [243, 0]
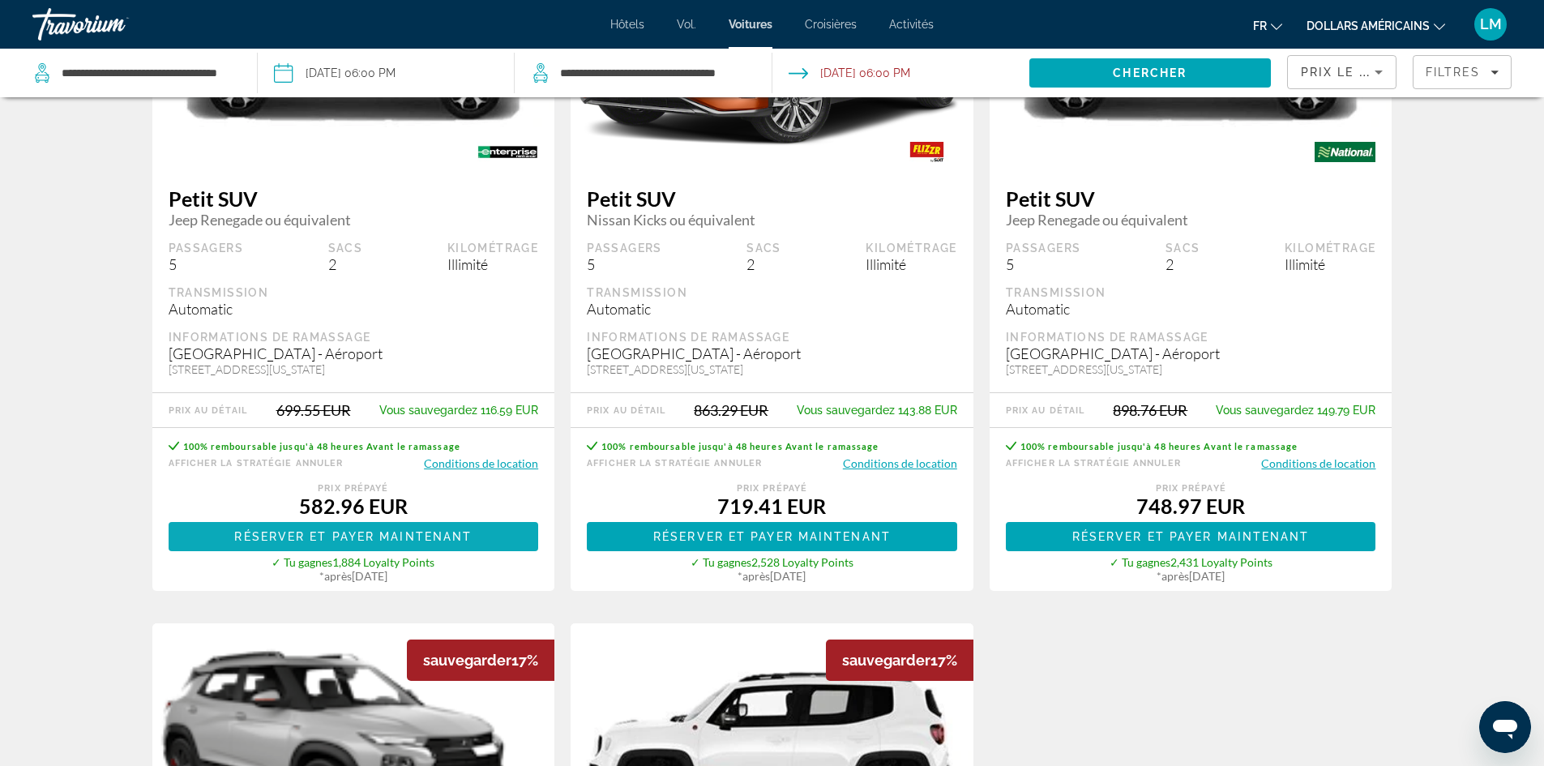
click at [335, 539] on span "Réserver et payer maintenant" at bounding box center [352, 536] width 237 height 13
